Goal: Information Seeking & Learning: Learn about a topic

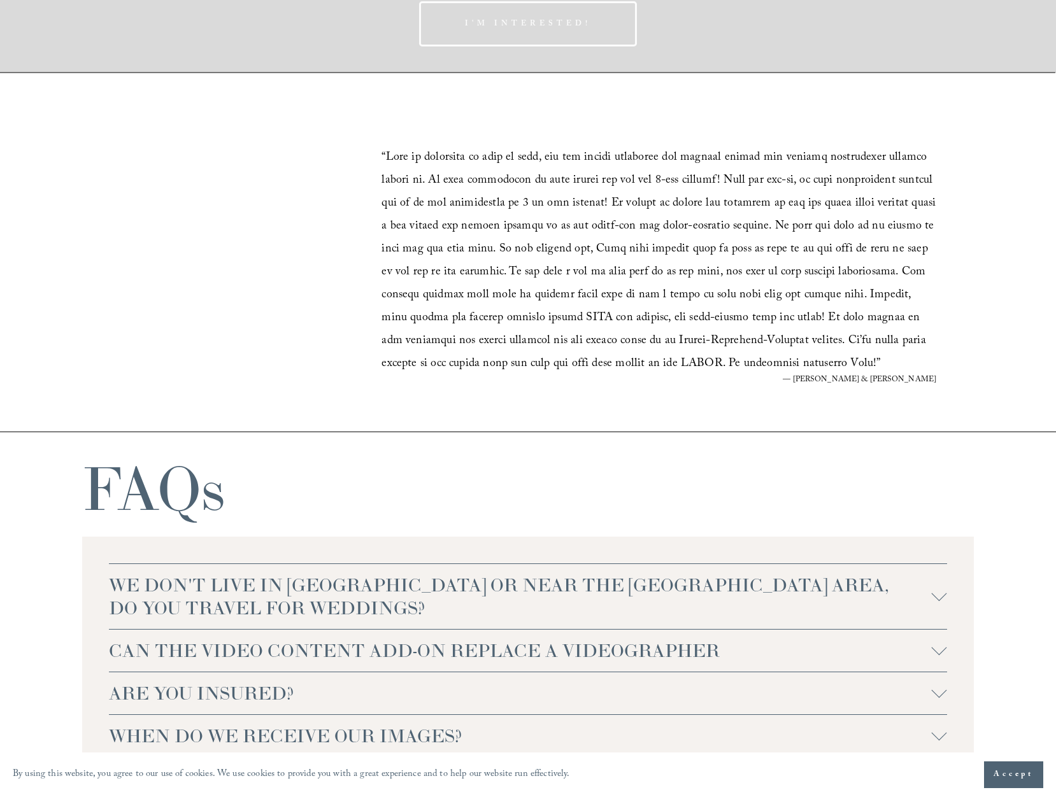
scroll to position [2548, 0]
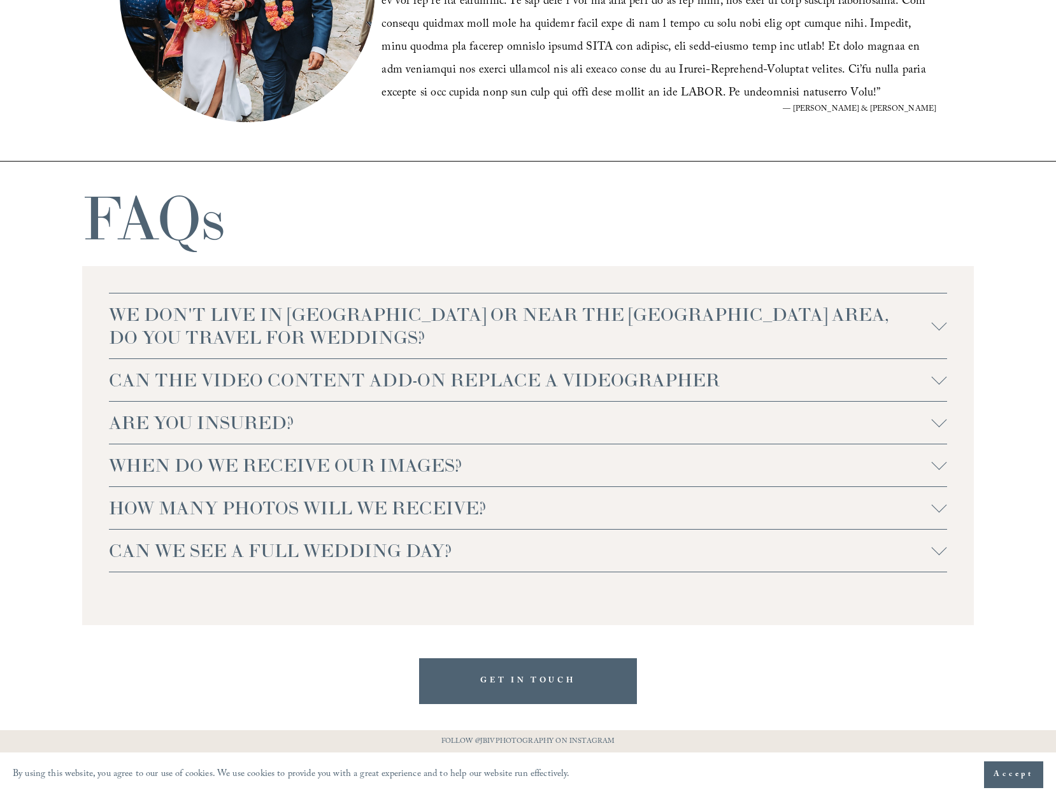
click at [439, 425] on span "ARE YOU INSURED?" at bounding box center [520, 422] width 823 height 23
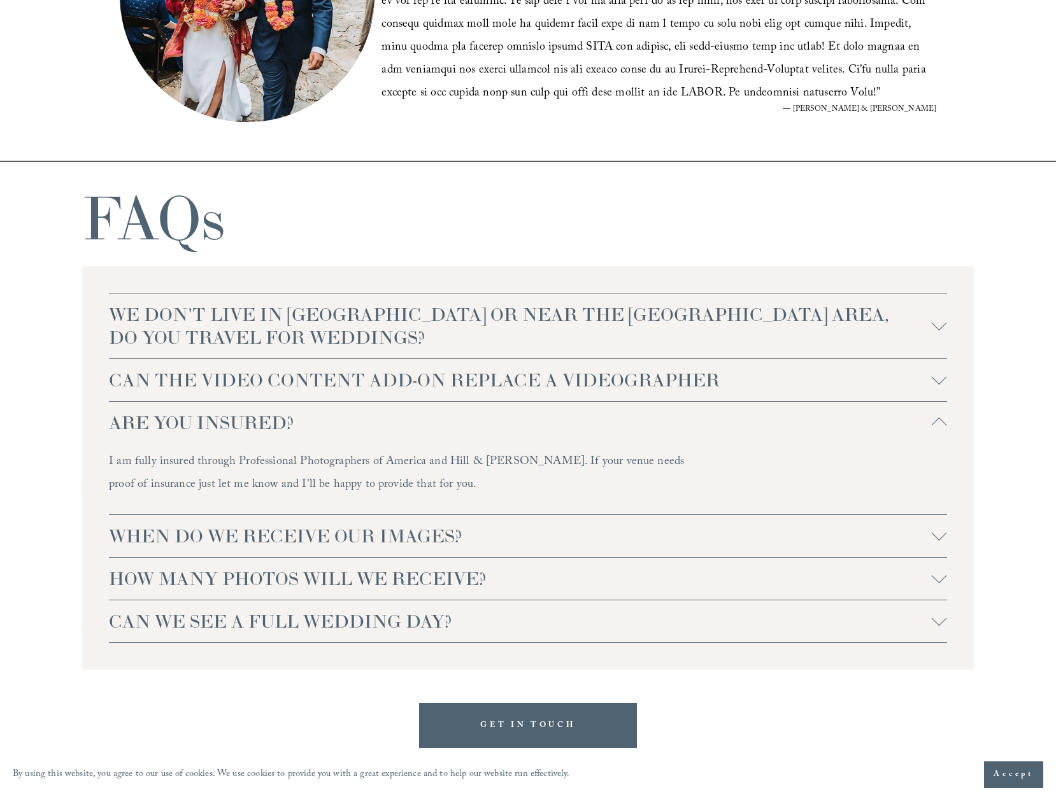
click at [438, 425] on span "ARE YOU INSURED?" at bounding box center [520, 422] width 823 height 23
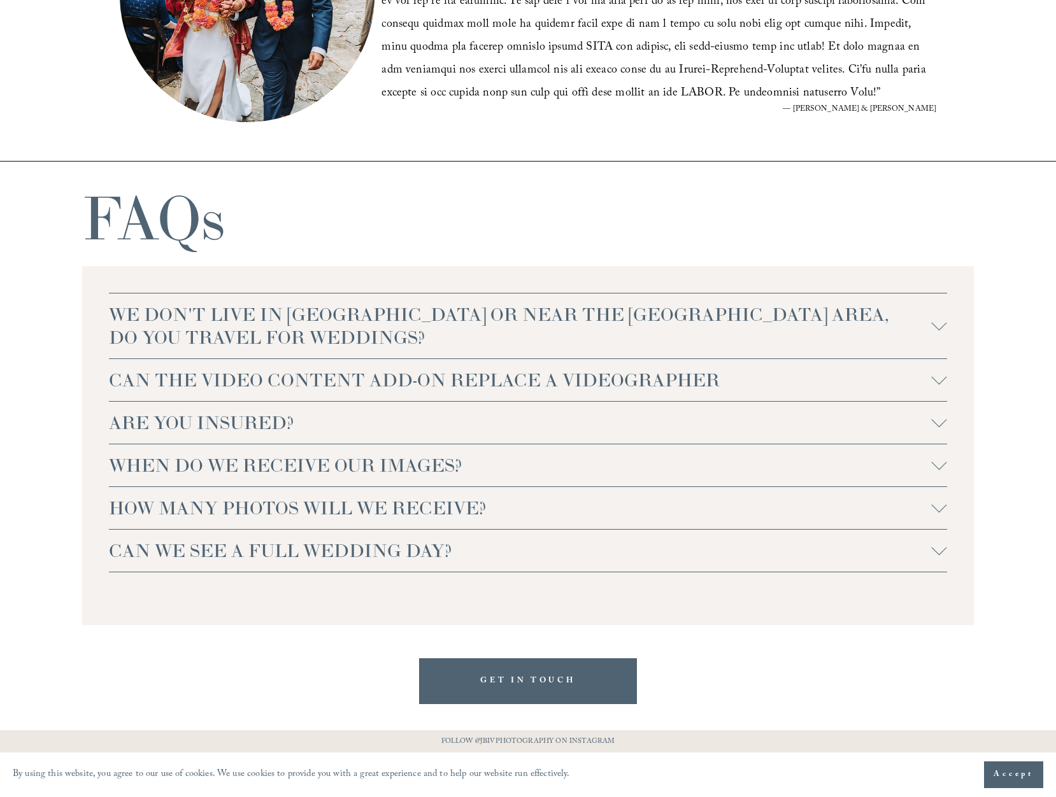
click at [448, 390] on span "CAN THE VIDEO CONTENT ADD-ON REPLACE A VIDEOGRAPHER" at bounding box center [520, 380] width 823 height 23
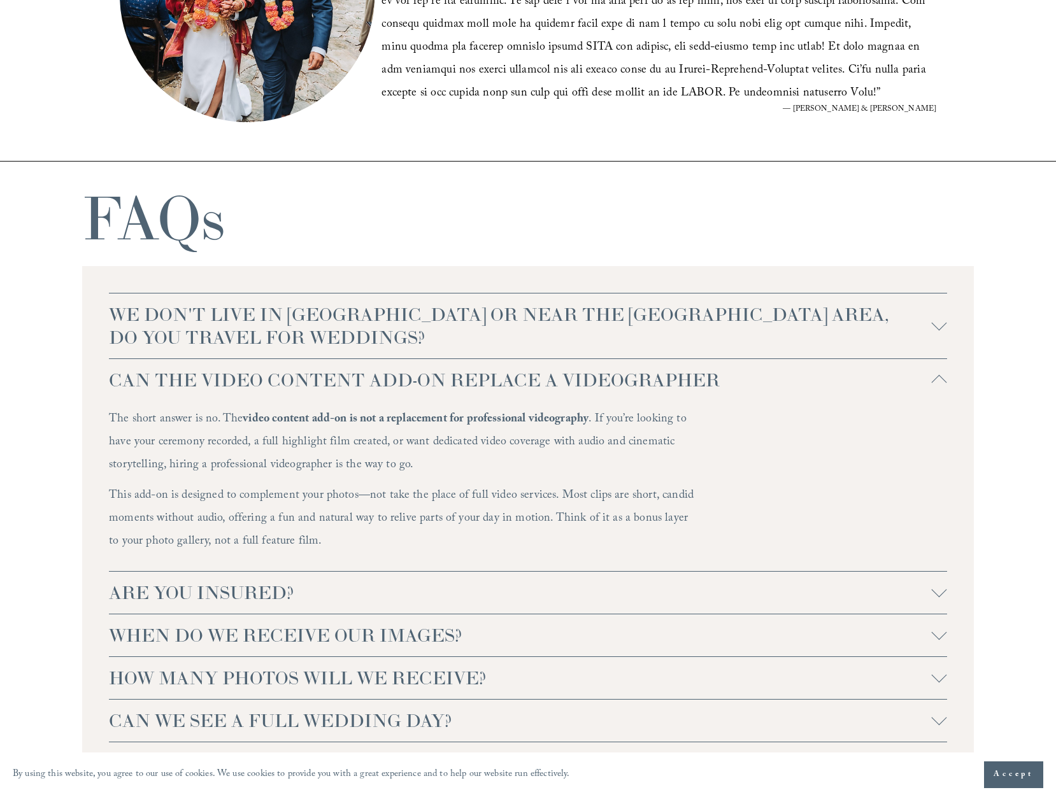
click at [497, 682] on span "HOW MANY PHOTOS WILL WE RECEIVE?" at bounding box center [520, 678] width 823 height 23
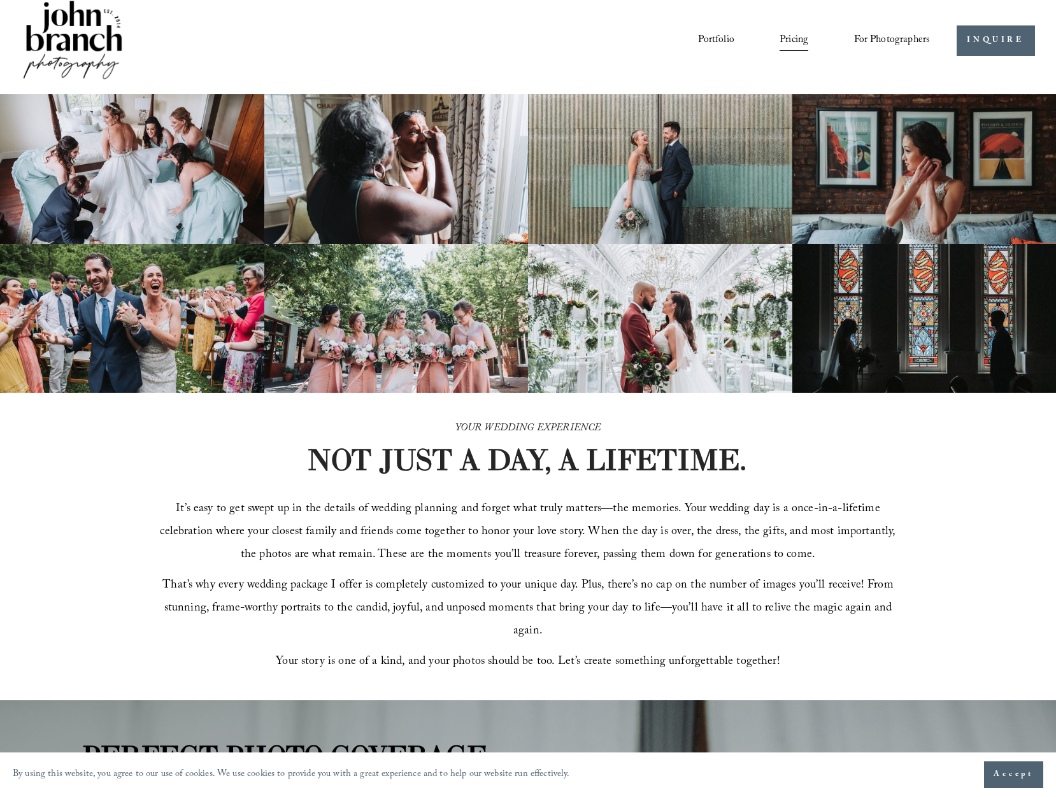
scroll to position [0, 0]
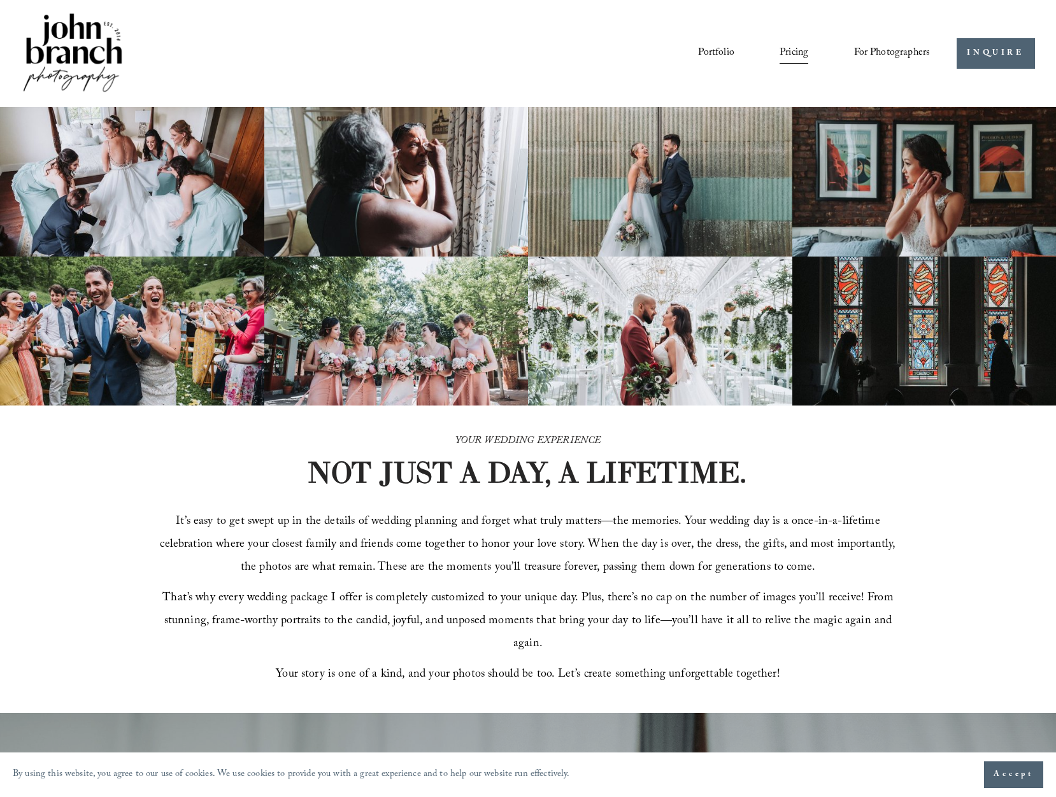
click at [72, 62] on img at bounding box center [72, 54] width 103 height 86
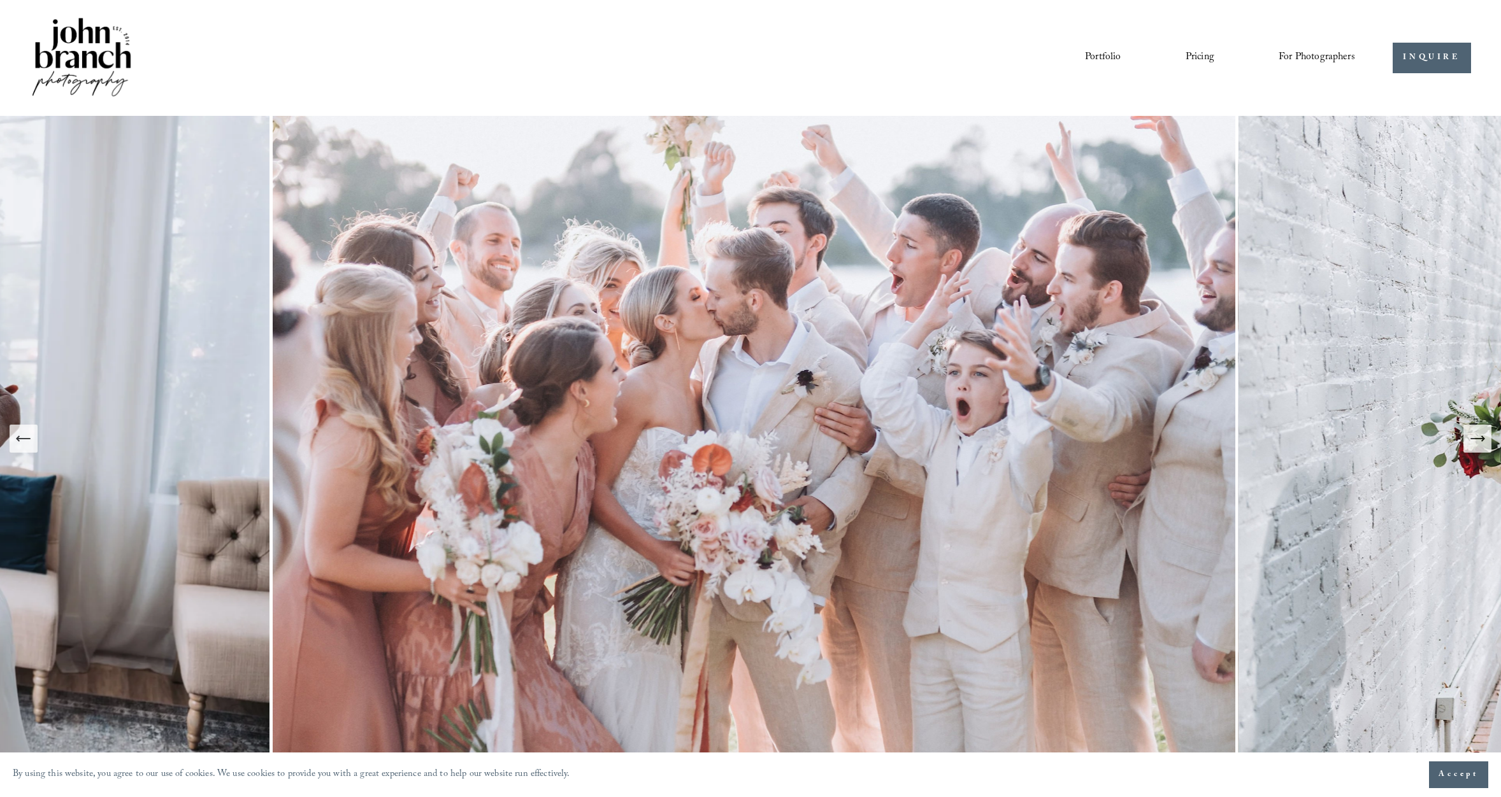
click at [1055, 449] on button "Next Slide" at bounding box center [1477, 439] width 28 height 28
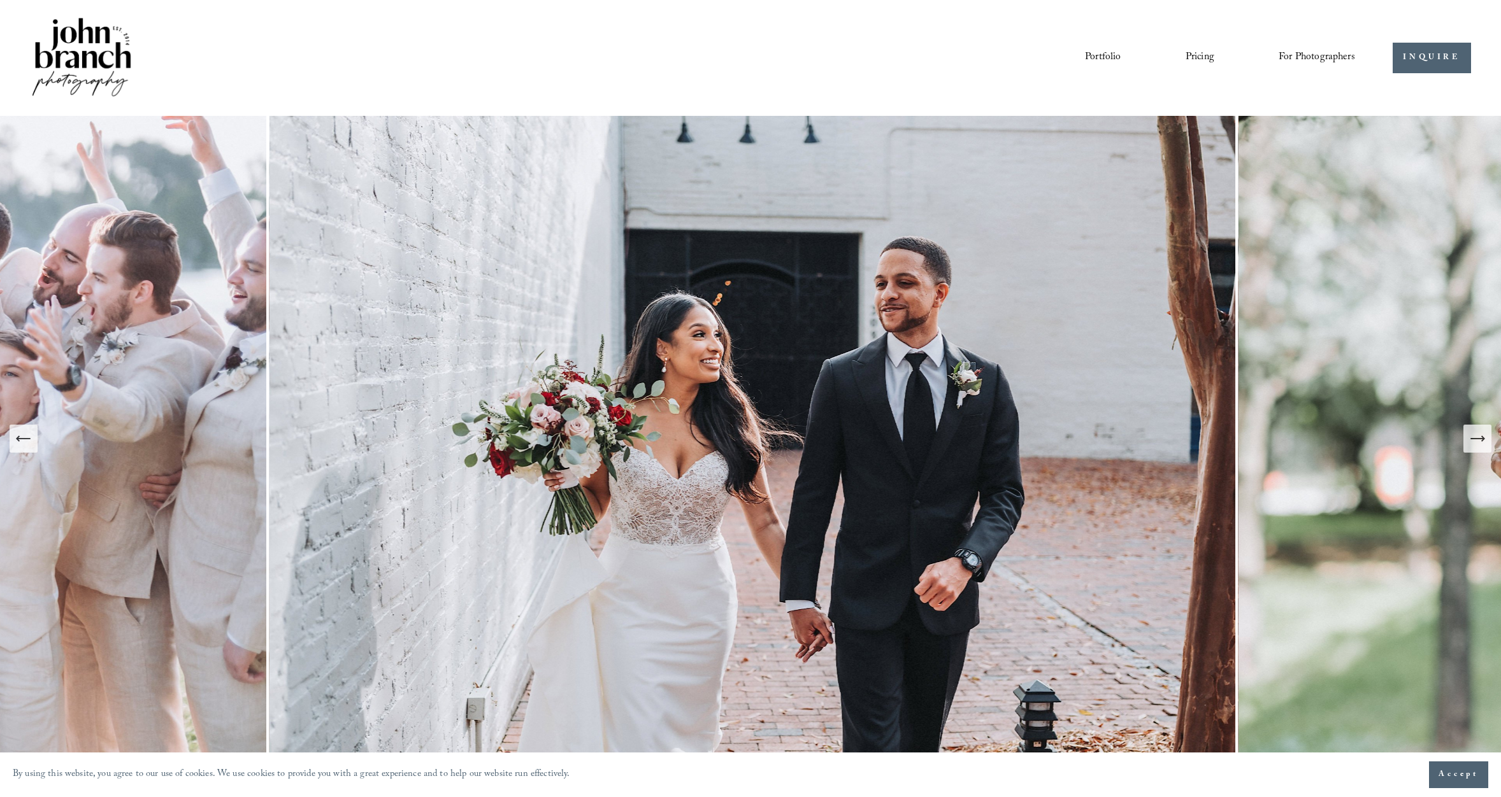
click at [1055, 449] on button "Next Slide" at bounding box center [1477, 439] width 28 height 28
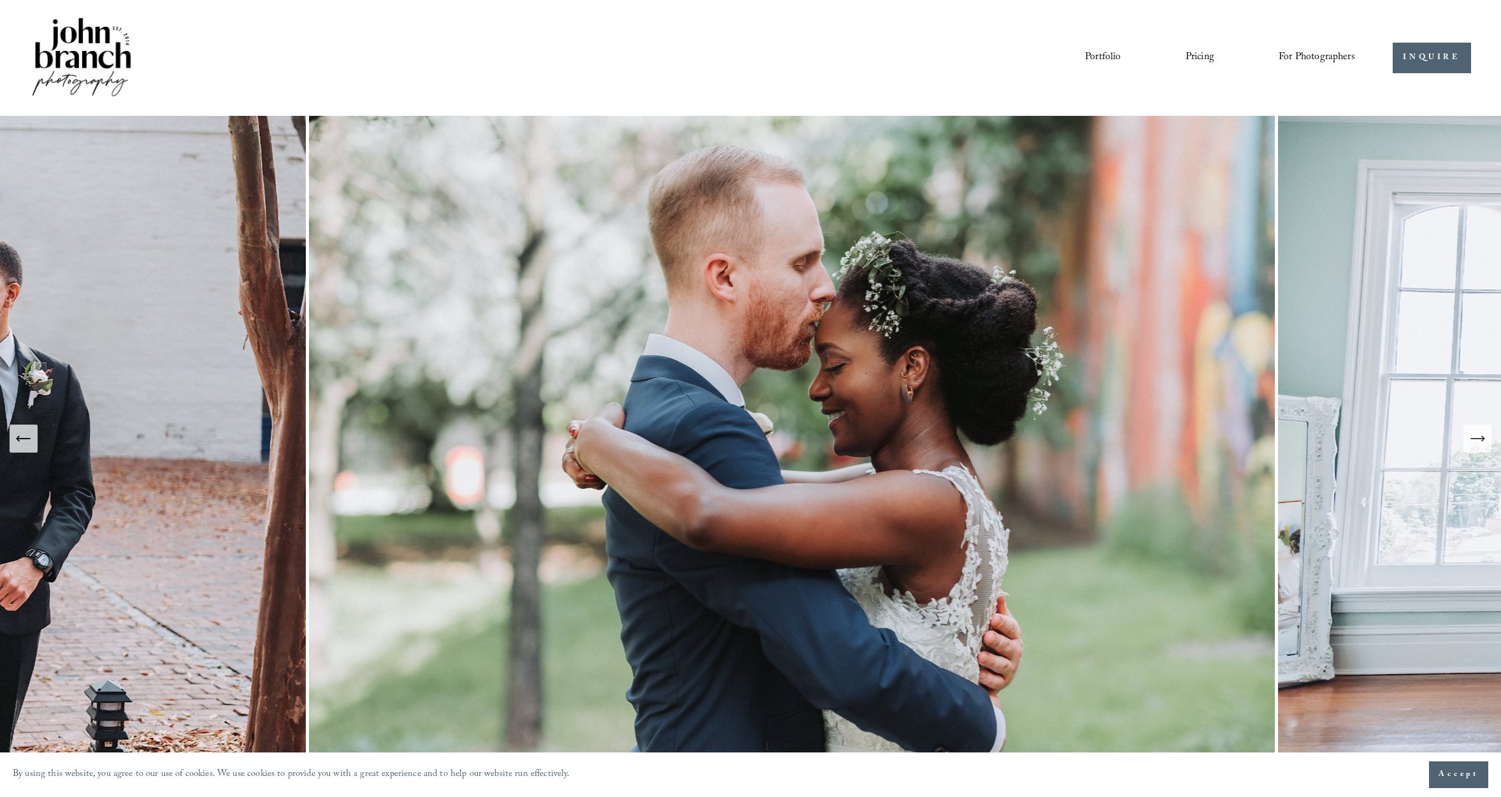
click at [1055, 449] on button "Next Slide" at bounding box center [1477, 439] width 28 height 28
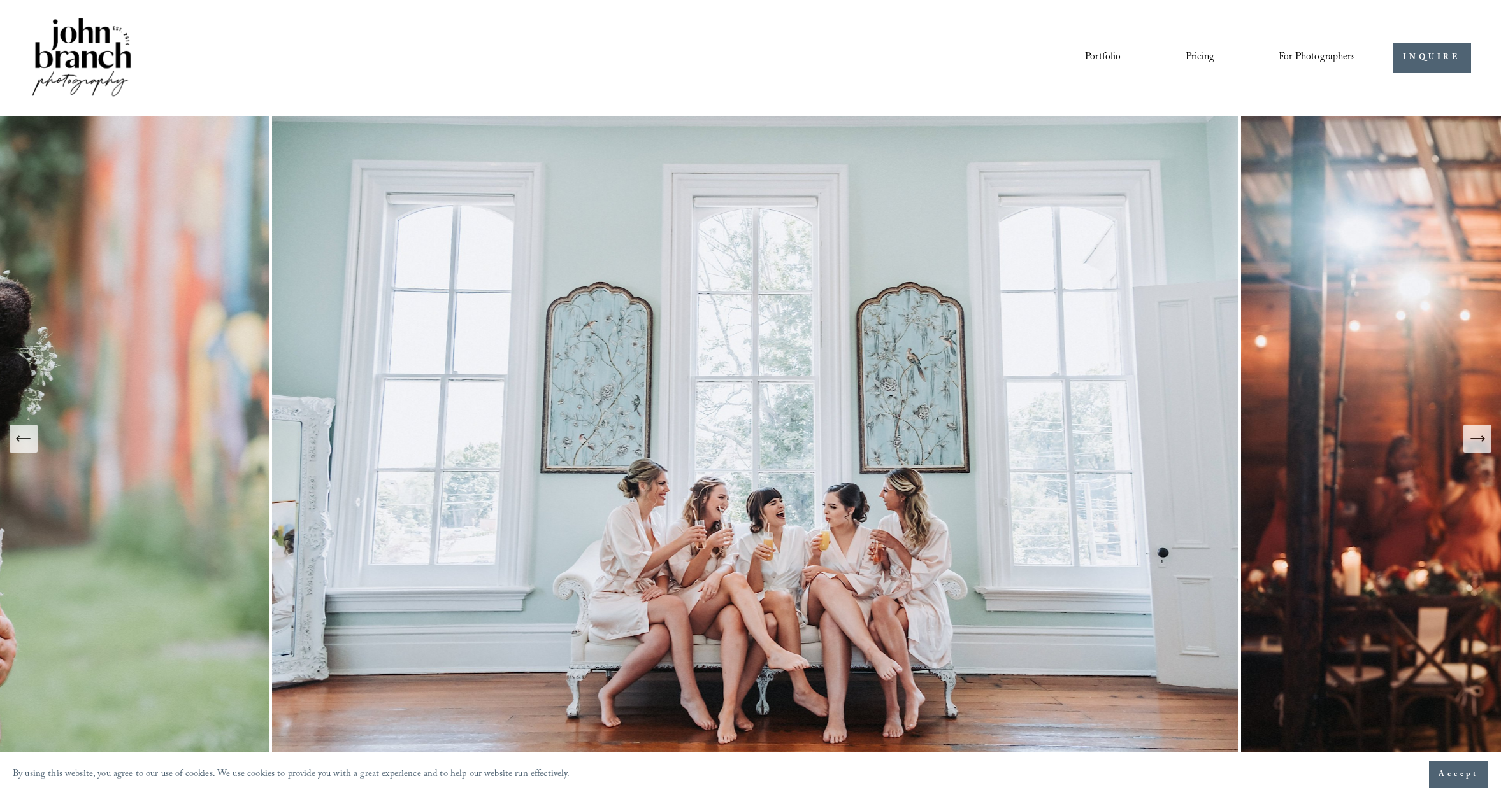
click at [1055, 450] on button "Next Slide" at bounding box center [1477, 439] width 28 height 28
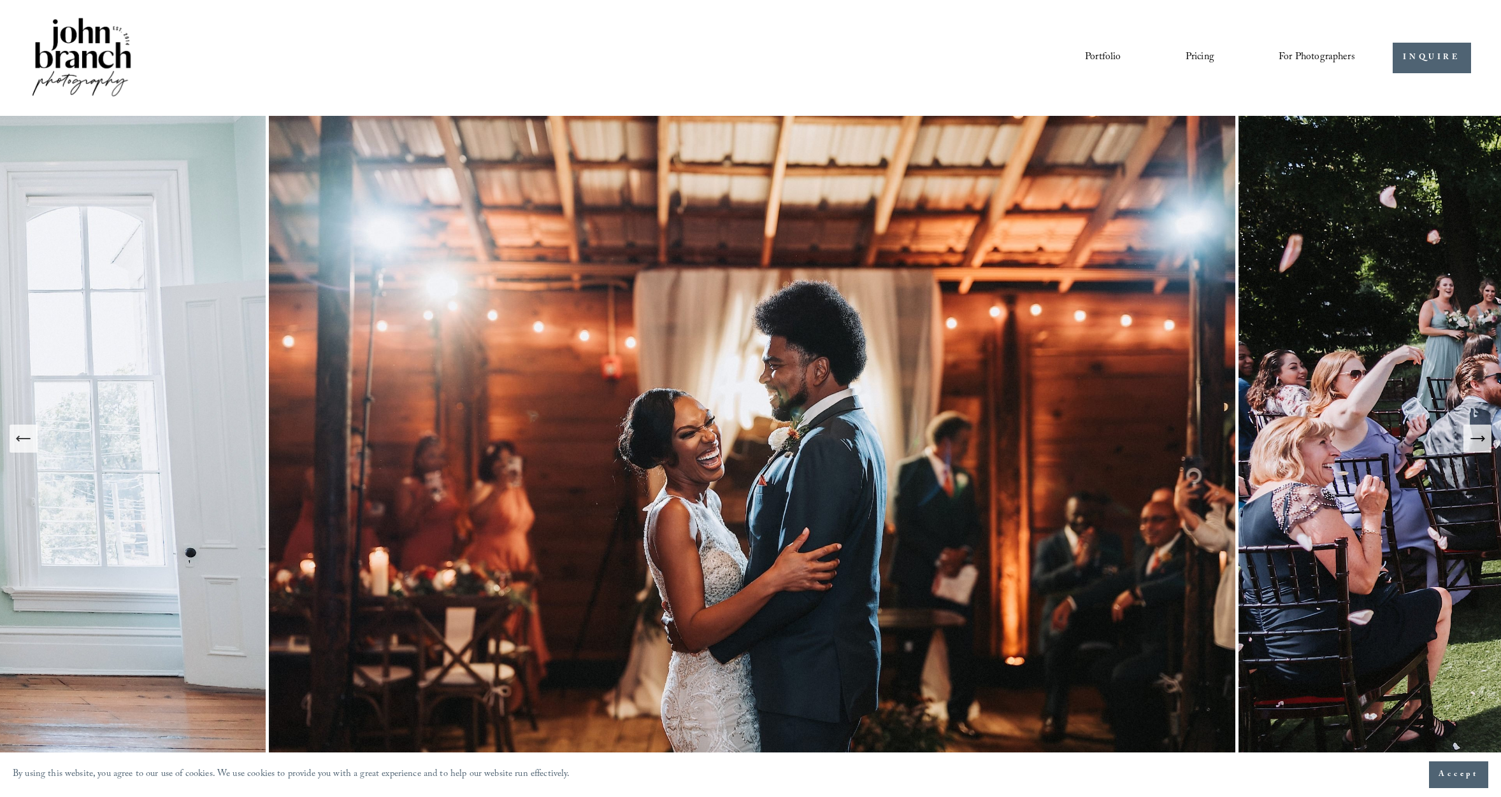
click at [1055, 450] on button "Next Slide" at bounding box center [1477, 439] width 28 height 28
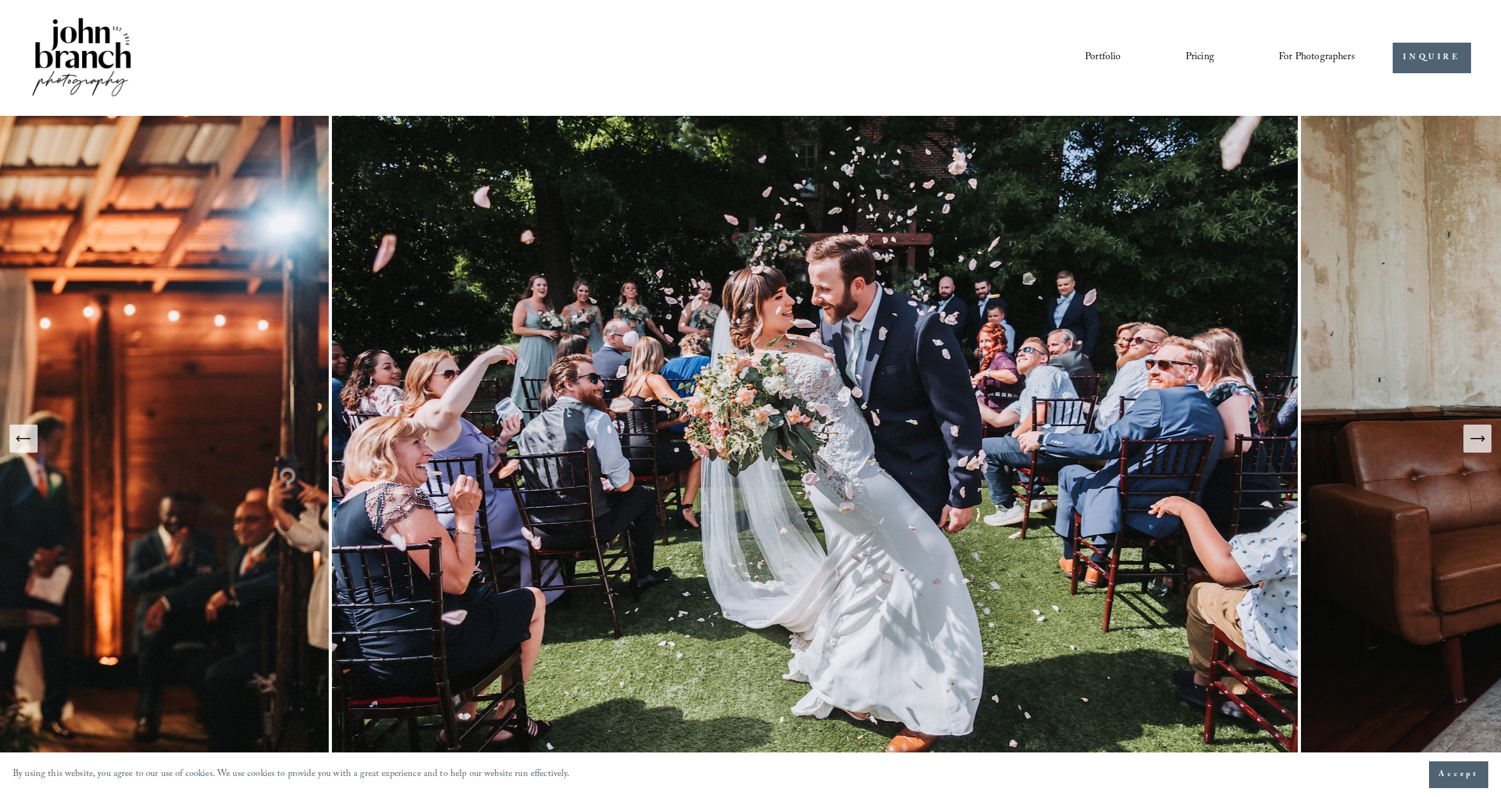
click at [1055, 450] on button "Next Slide" at bounding box center [1477, 439] width 28 height 28
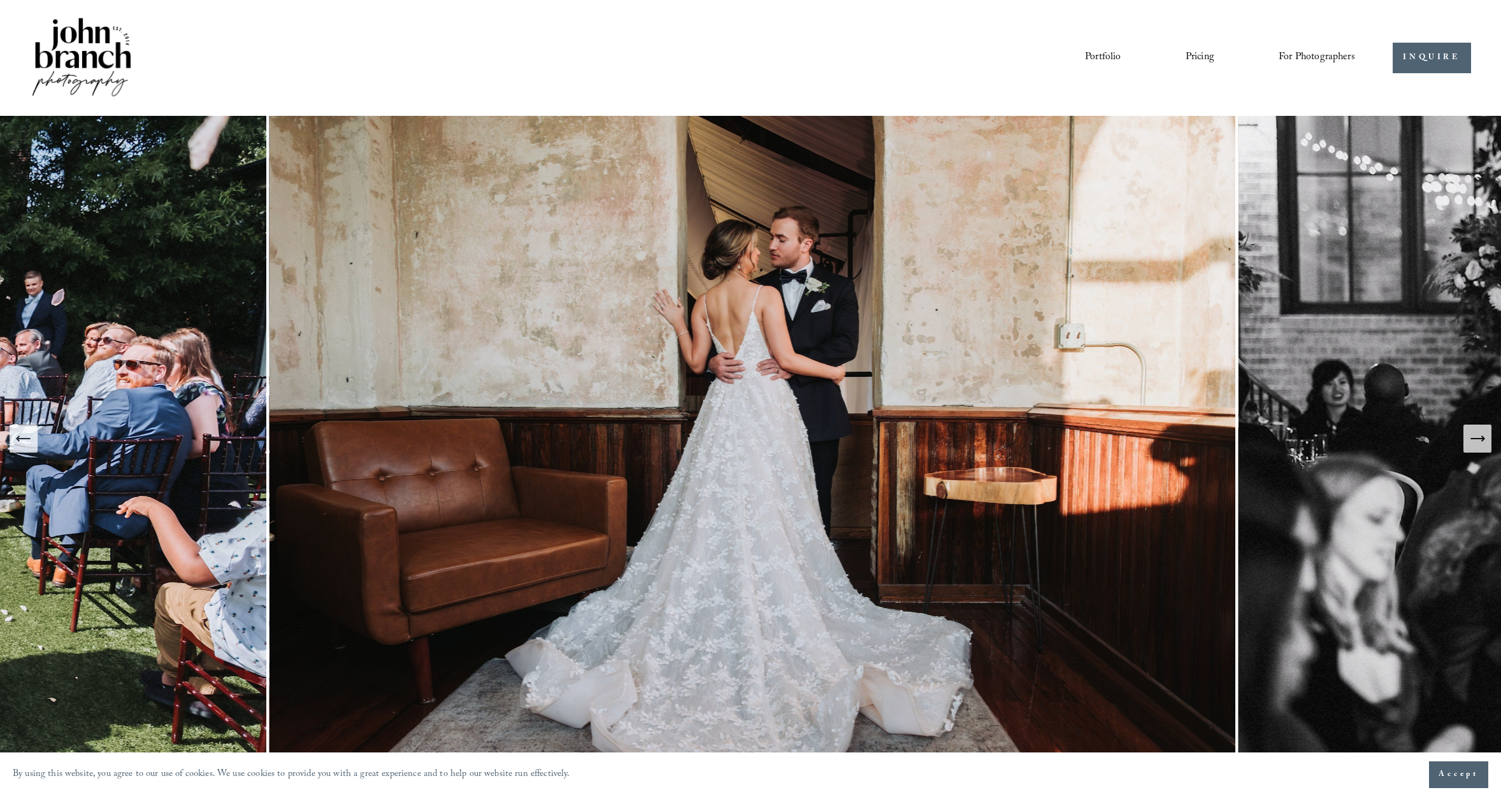
click at [1055, 450] on button "Next Slide" at bounding box center [1477, 439] width 28 height 28
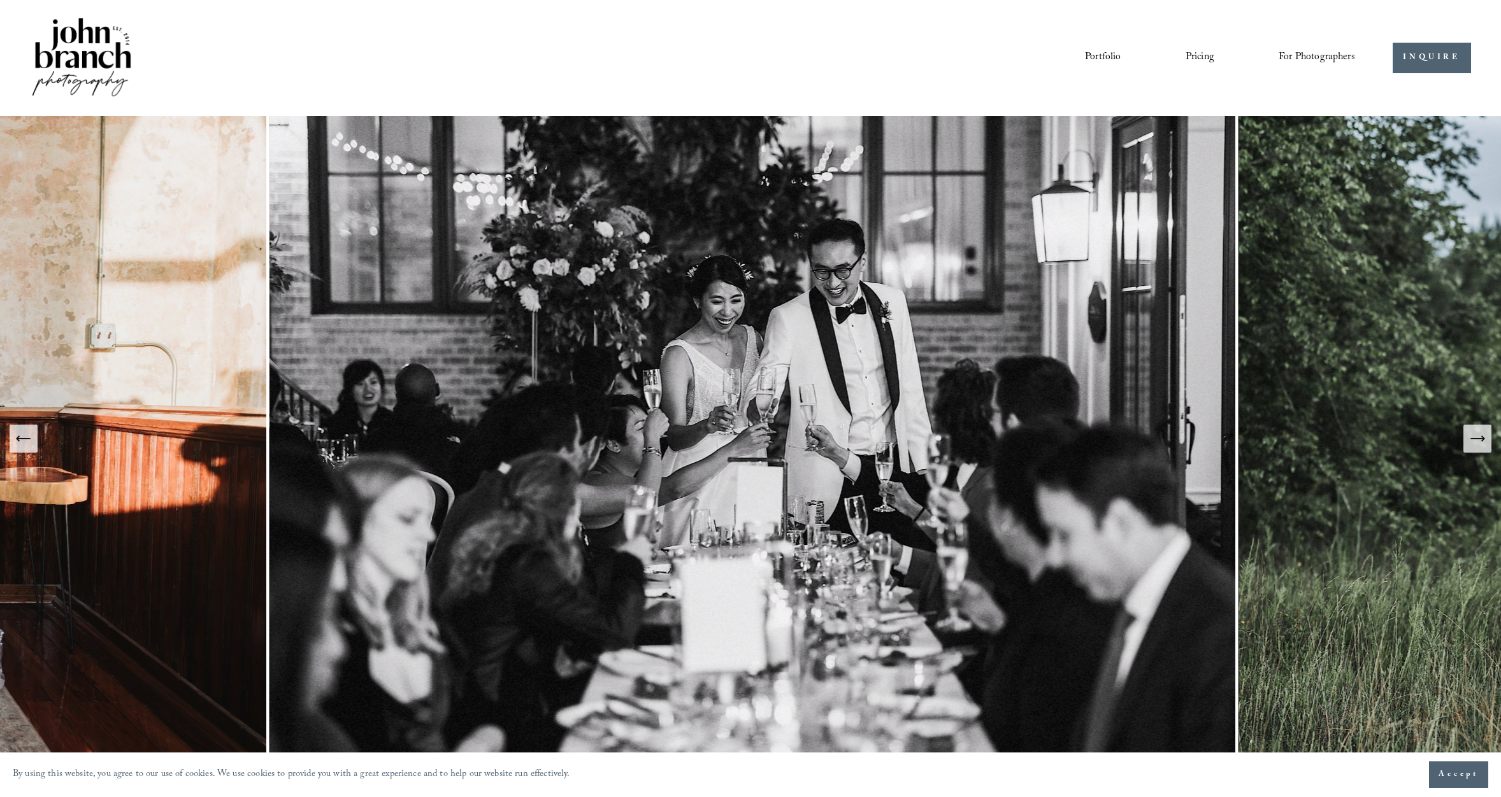
click at [1055, 450] on button "Next Slide" at bounding box center [1477, 439] width 28 height 28
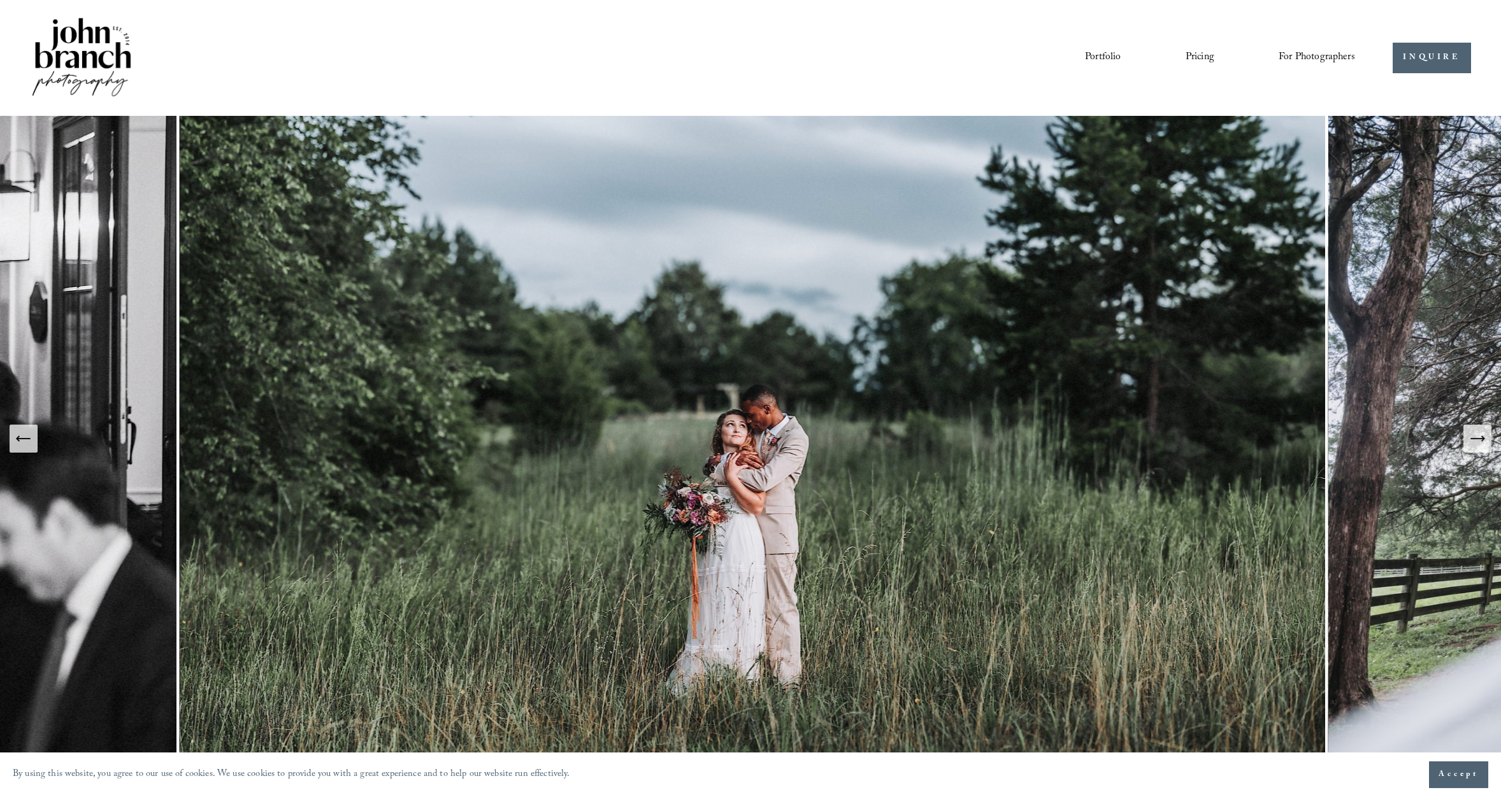
click at [1055, 442] on button "Next Slide" at bounding box center [1477, 439] width 28 height 28
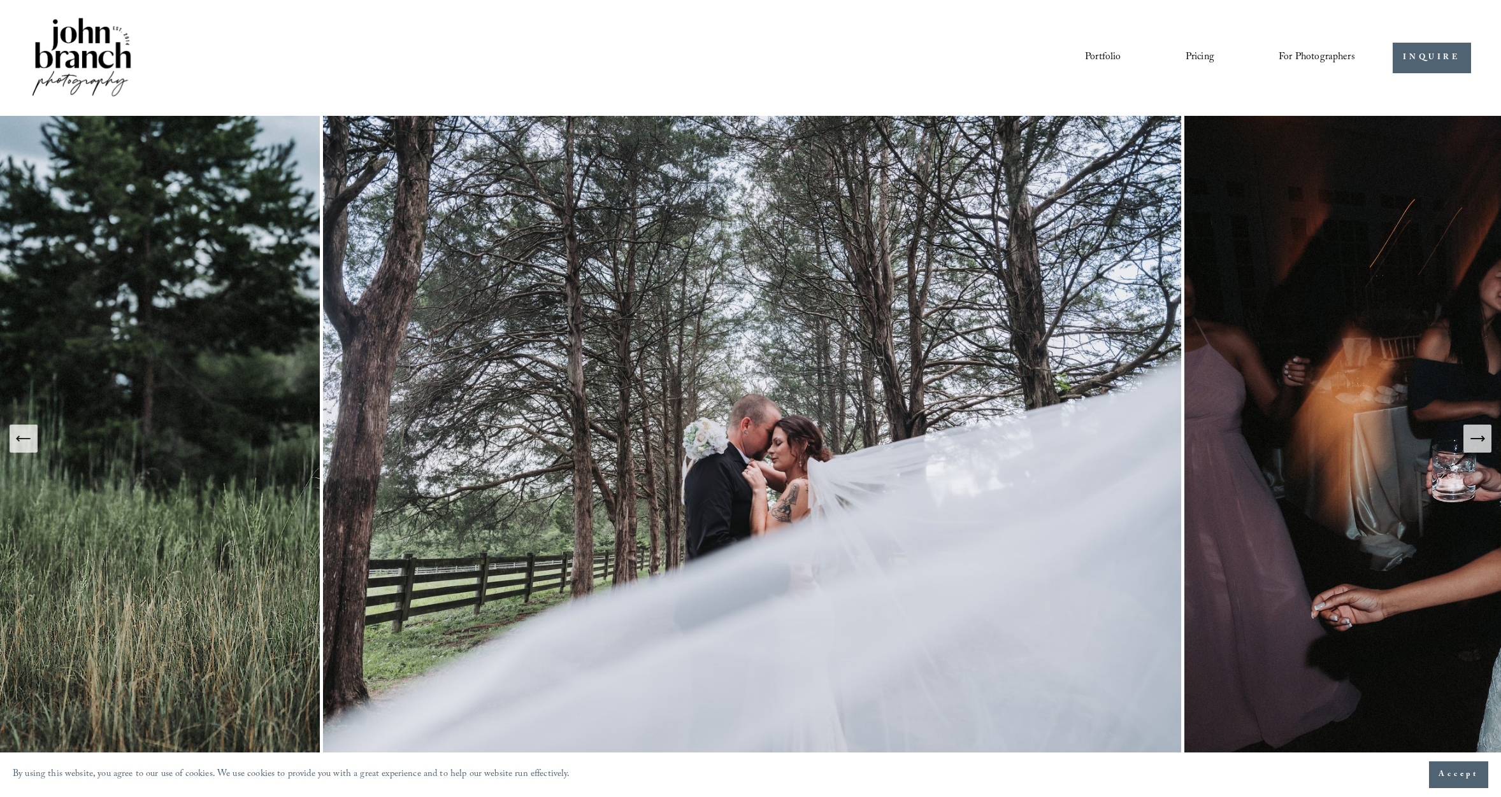
click at [1055, 440] on icon "Next Slide" at bounding box center [1477, 439] width 18 height 18
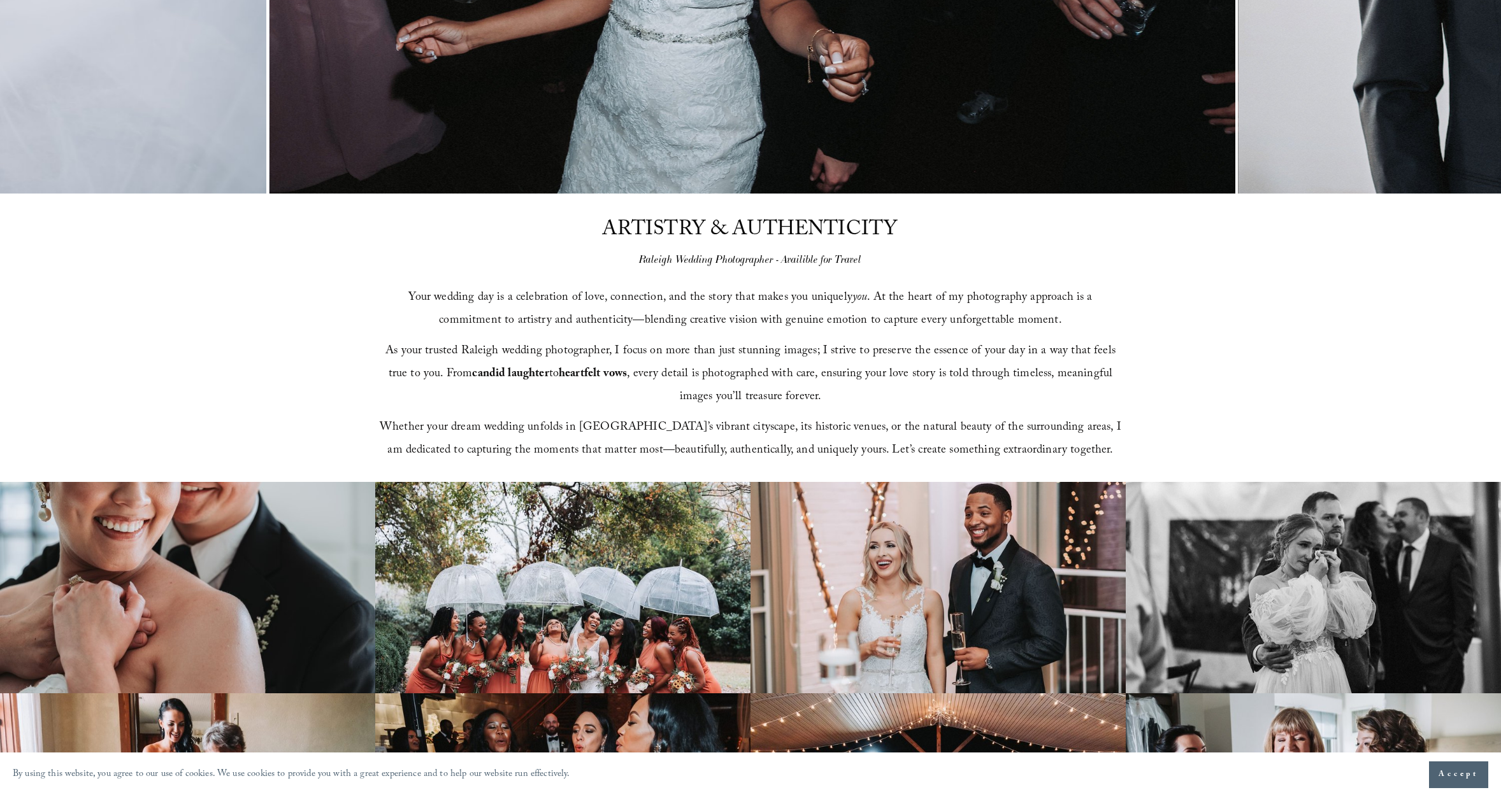
scroll to position [573, 0]
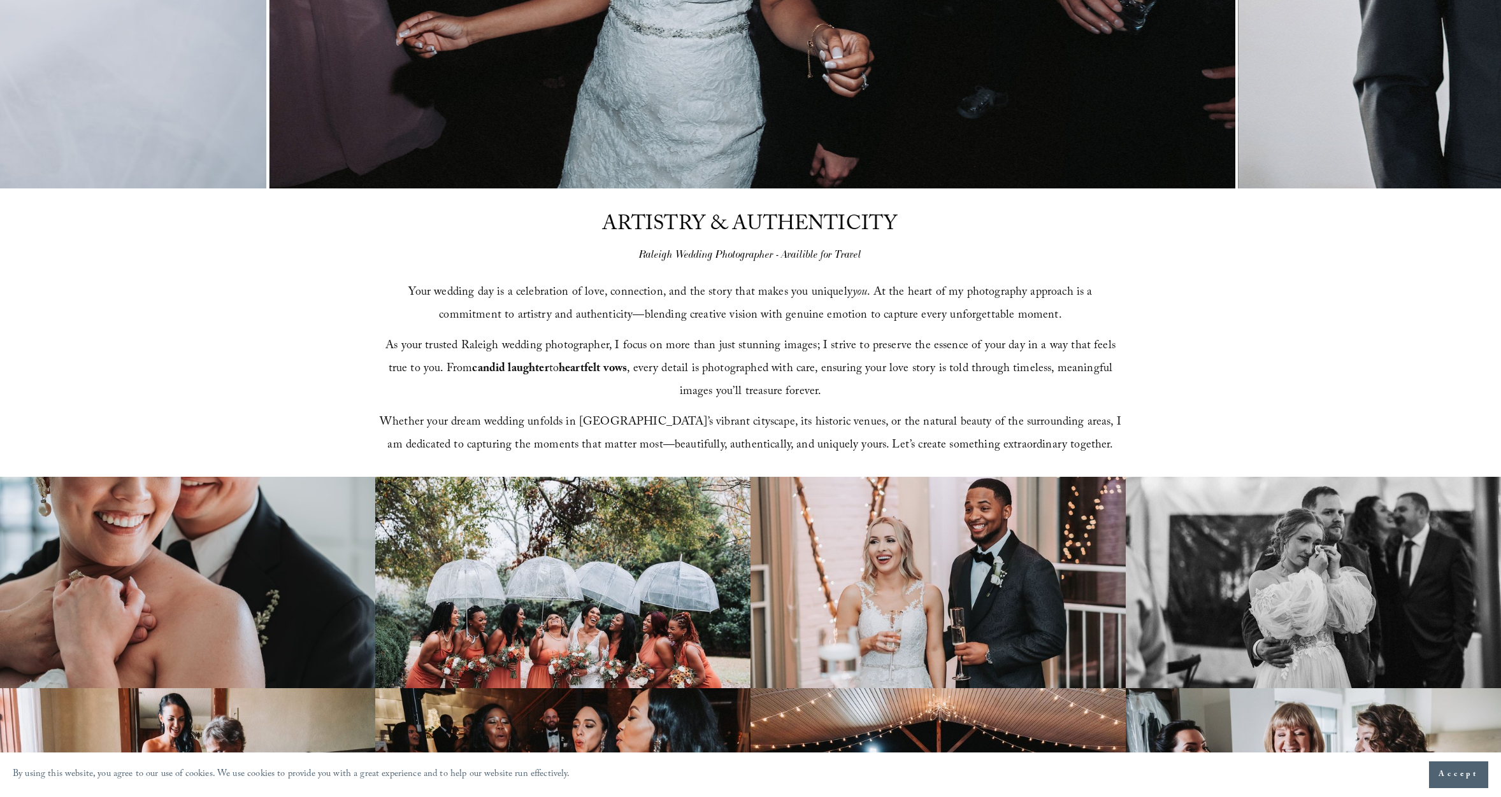
drag, startPoint x: 639, startPoint y: 255, endPoint x: 871, endPoint y: 250, distance: 231.2
click at [871, 250] on div "ARTISTRY & AUTHENTICITY Raleigh Wedding Photographer - Availible for Travel You…" at bounding box center [750, 333] width 1501 height 289
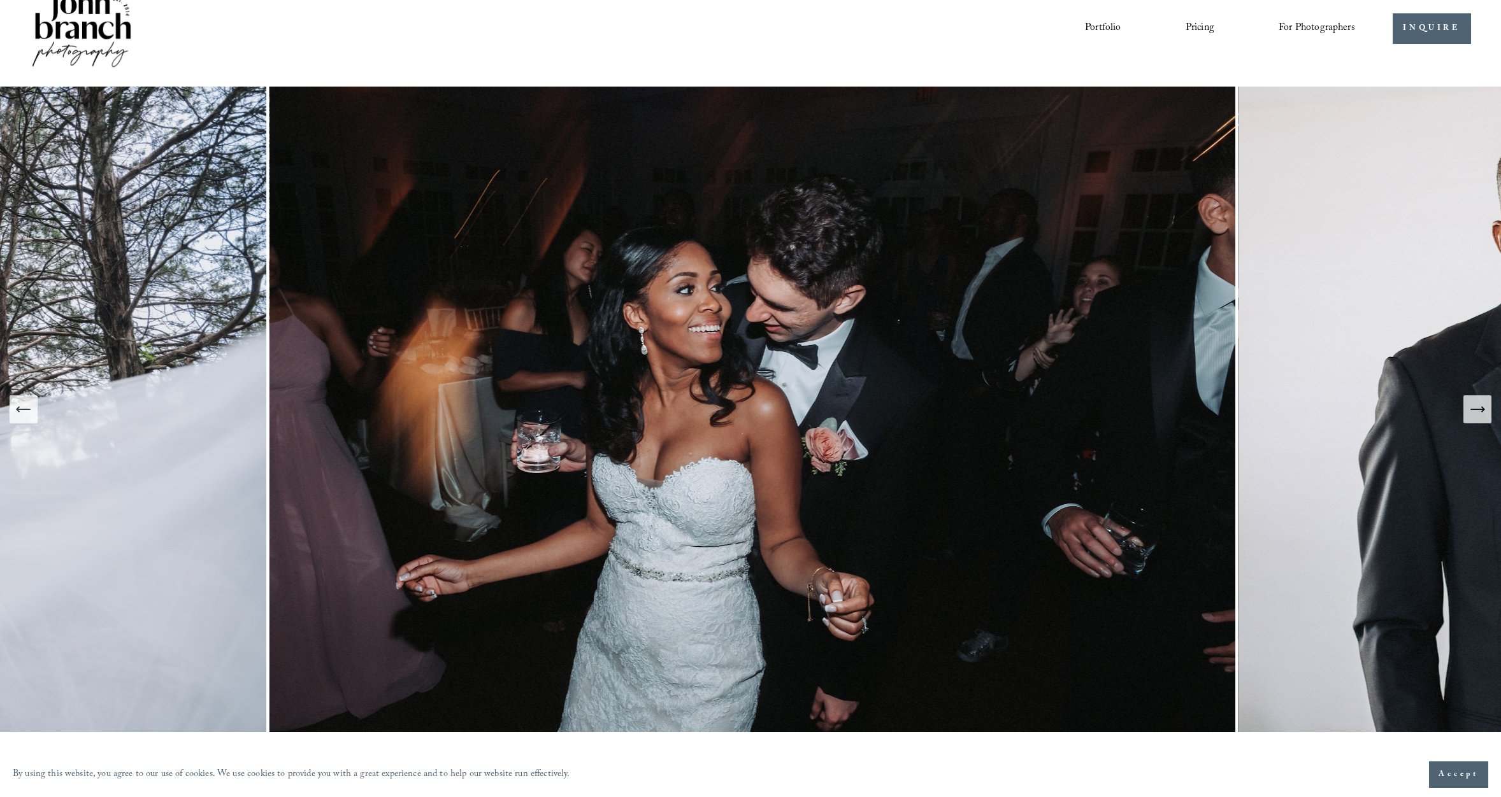
scroll to position [0, 0]
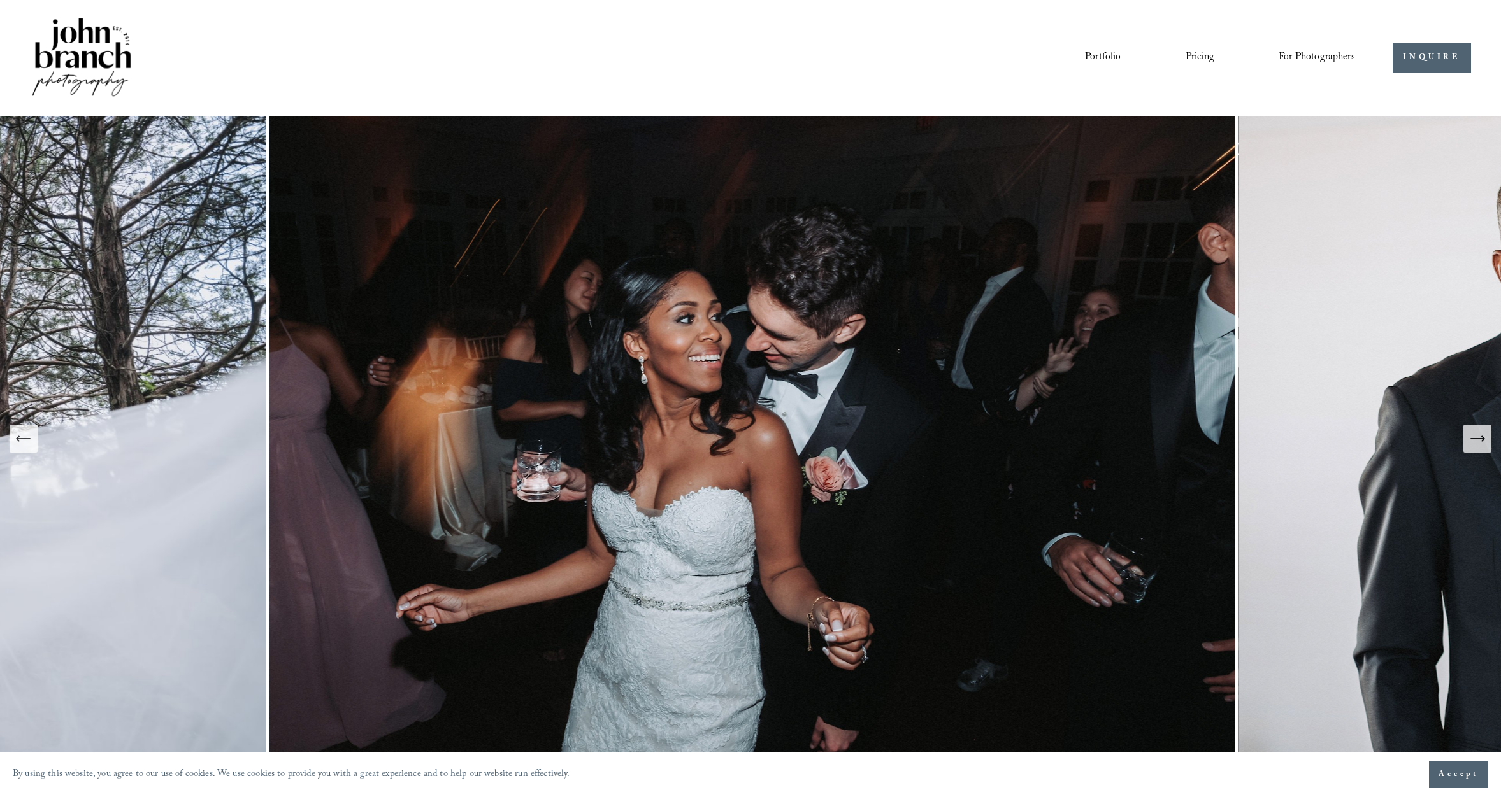
click at [1055, 52] on link "Pricing" at bounding box center [1199, 58] width 29 height 22
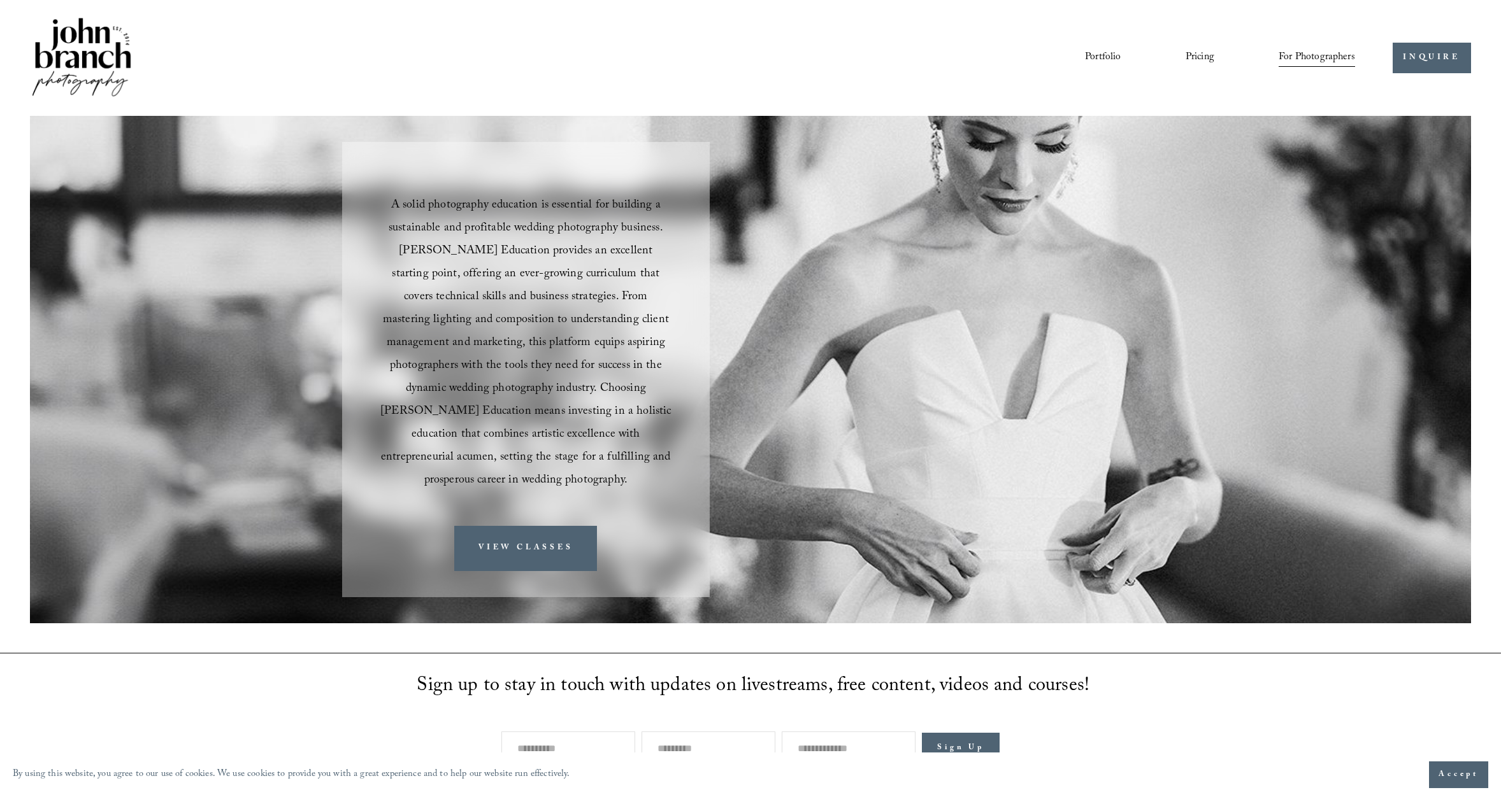
scroll to position [1674, 0]
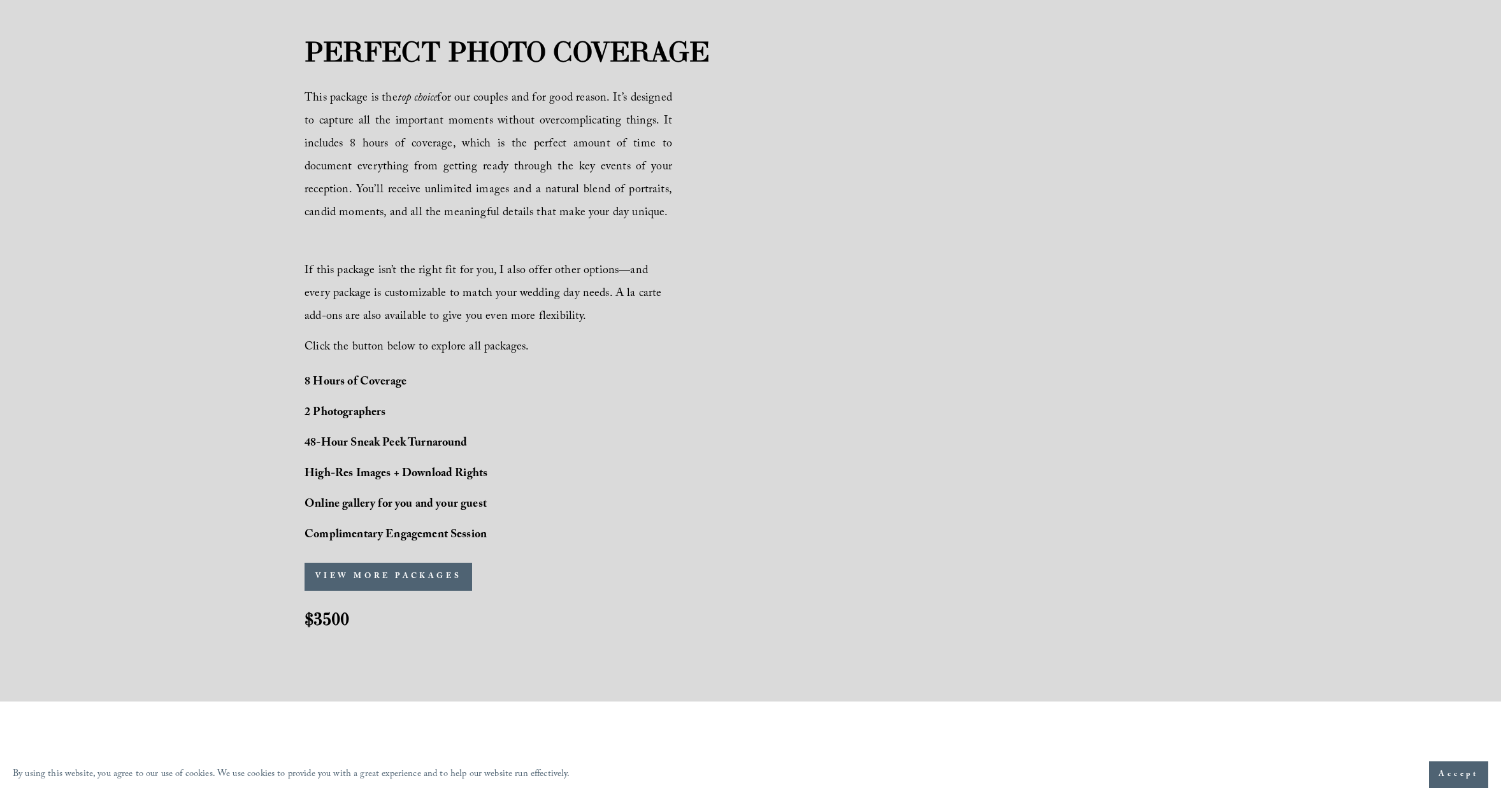
scroll to position [828, 0]
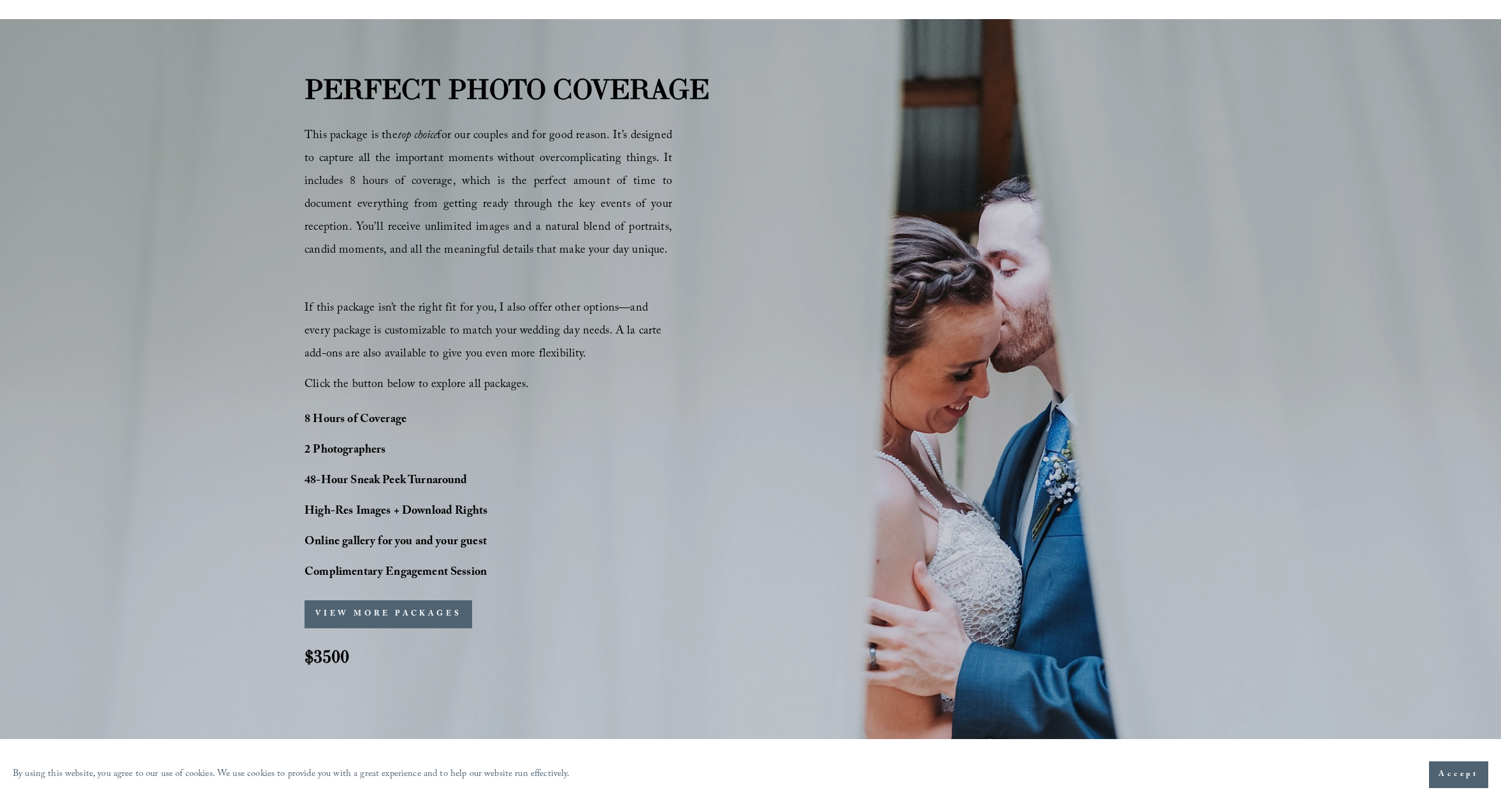
click at [306, 479] on strong "48-Hour Sneak Peek Turnaround" at bounding box center [385, 482] width 163 height 20
drag, startPoint x: 307, startPoint y: 509, endPoint x: 496, endPoint y: 509, distance: 189.2
click at [496, 509] on p "High-Res Images + Download Rights" at bounding box center [431, 512] width 255 height 23
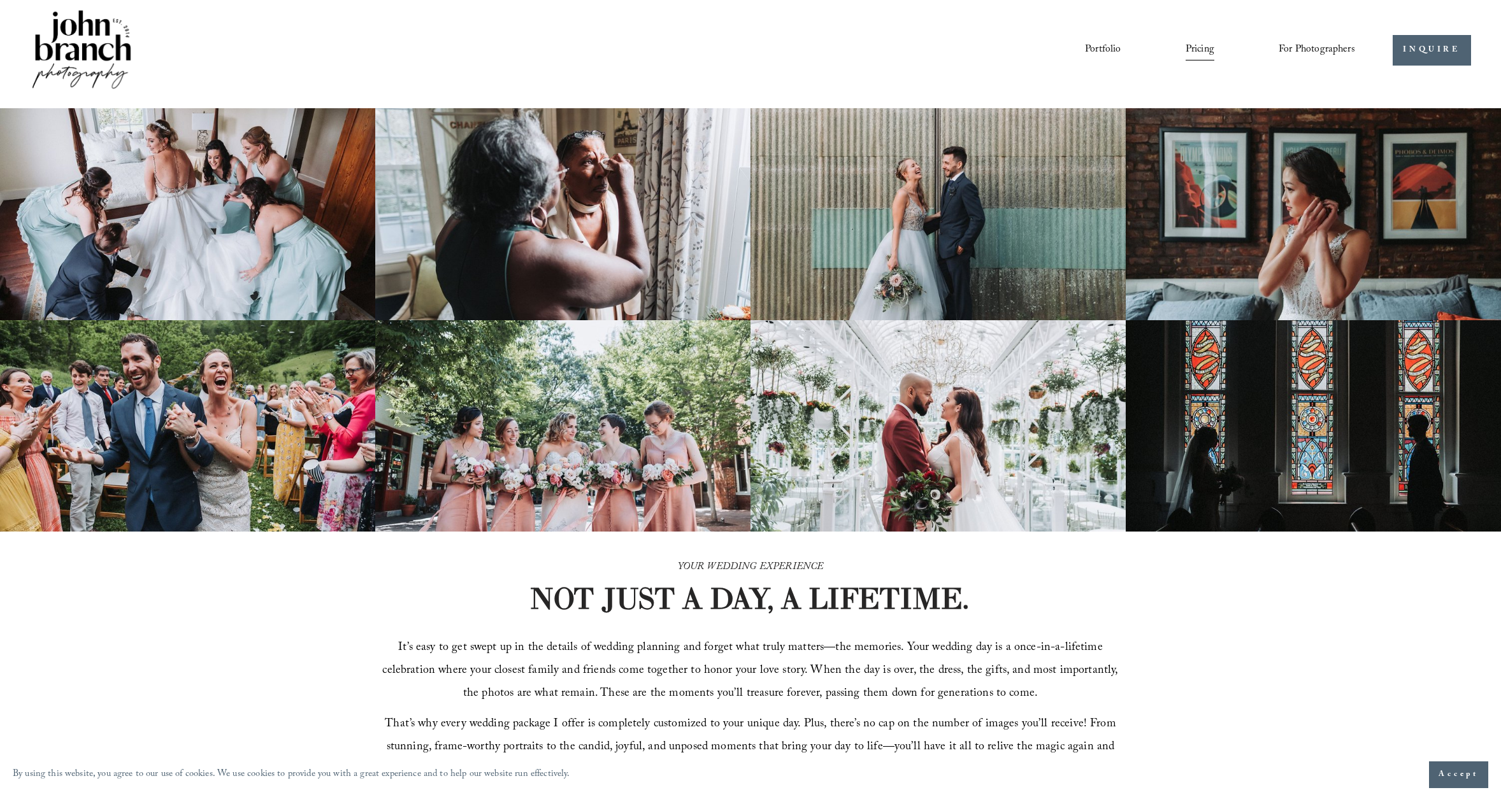
scroll to position [0, 0]
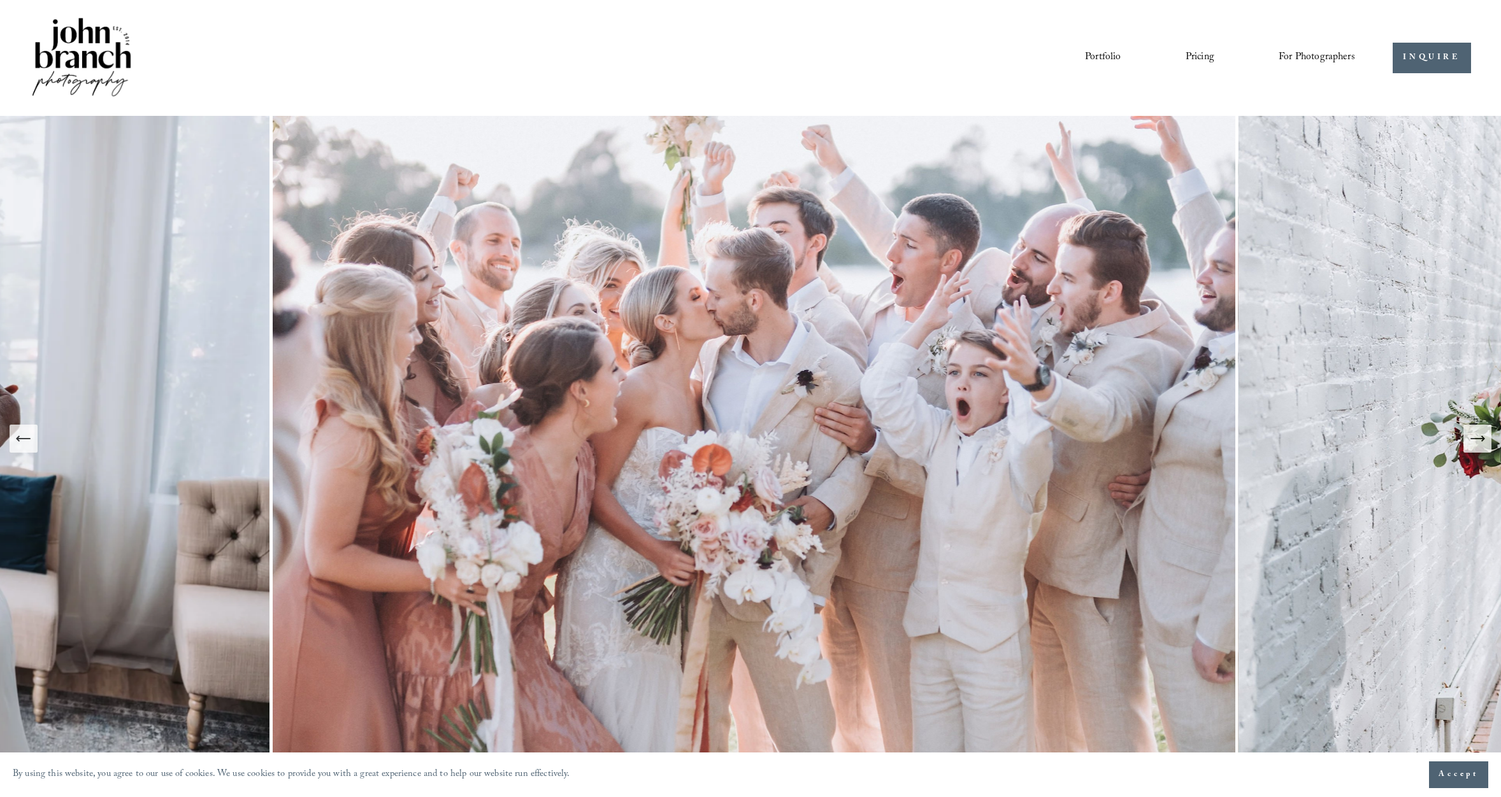
click at [1194, 52] on link "Pricing" at bounding box center [1199, 58] width 29 height 22
